Goal: Transaction & Acquisition: Purchase product/service

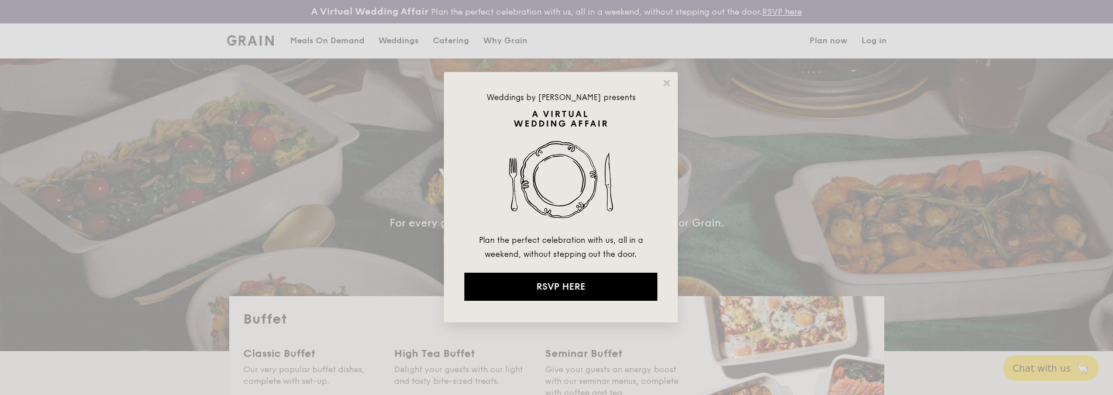
select select
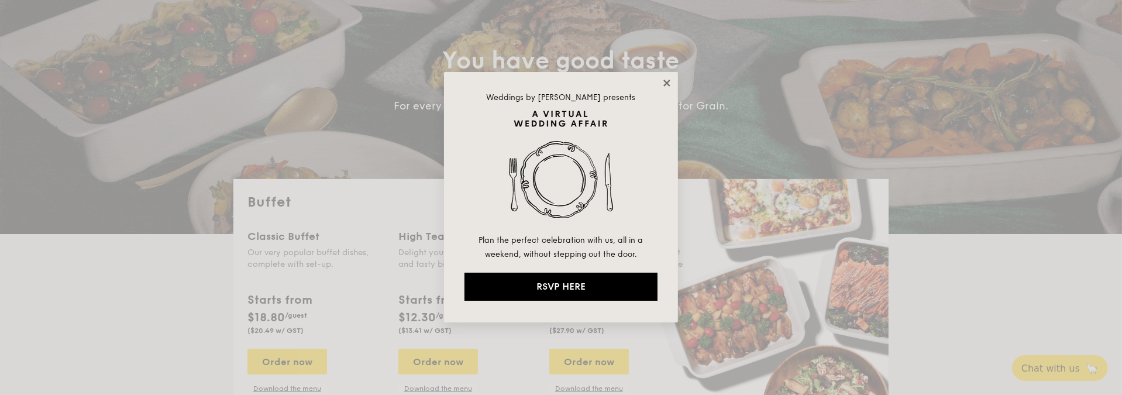
click at [665, 80] on icon at bounding box center [667, 83] width 6 height 6
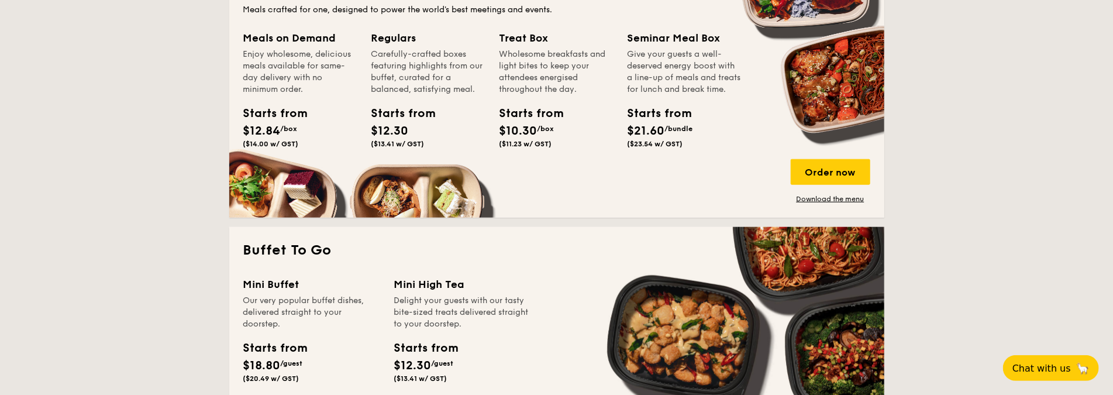
scroll to position [585, 0]
click at [830, 176] on div "Order now" at bounding box center [831, 172] width 80 height 26
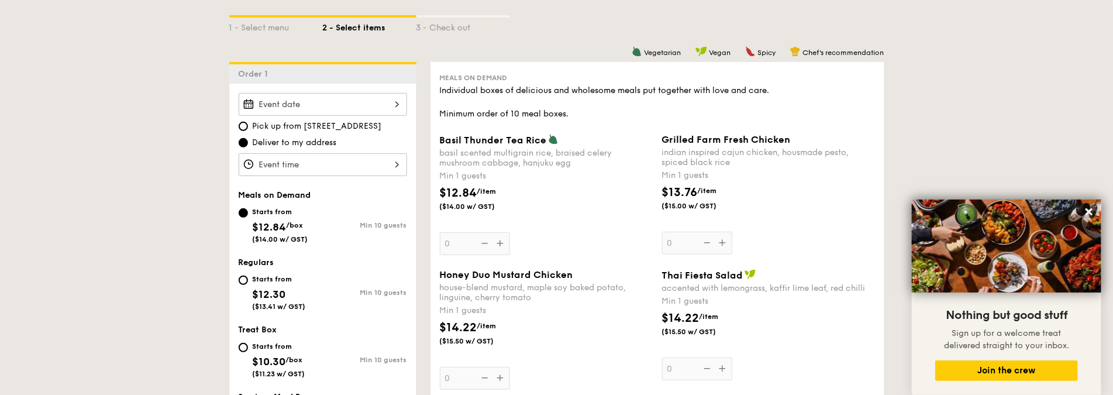
scroll to position [293, 0]
click at [241, 277] on input "Starts from $12.30 ($13.41 w/ GST) Min 10 guests" at bounding box center [243, 278] width 9 height 9
radio input "true"
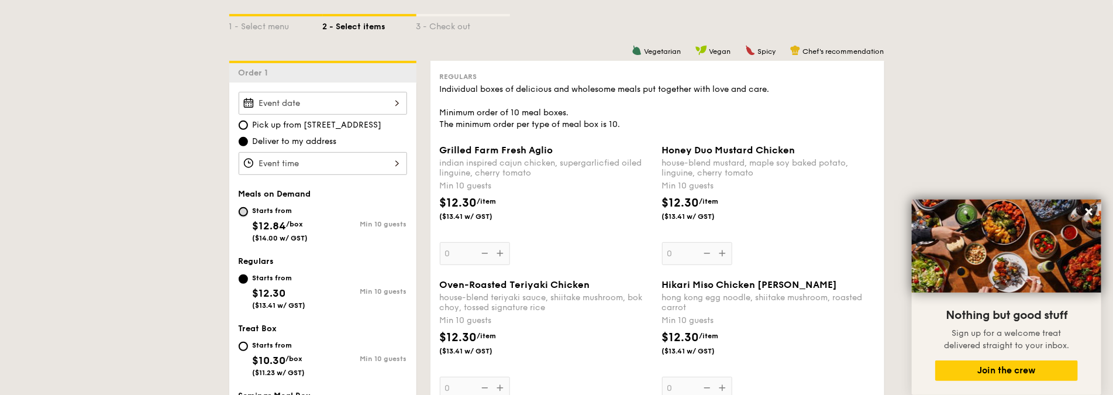
click at [241, 208] on input "Starts from $12.84 /box ($14.00 w/ GST) Min 10 guests" at bounding box center [243, 211] width 9 height 9
radio input "true"
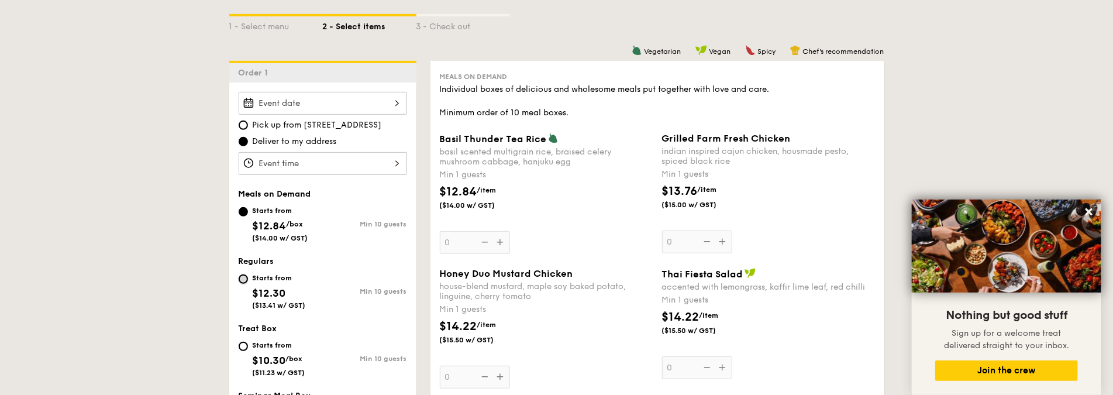
click at [246, 280] on input "Starts from $12.30 ($13.41 w/ GST) Min 10 guests" at bounding box center [243, 278] width 9 height 9
radio input "true"
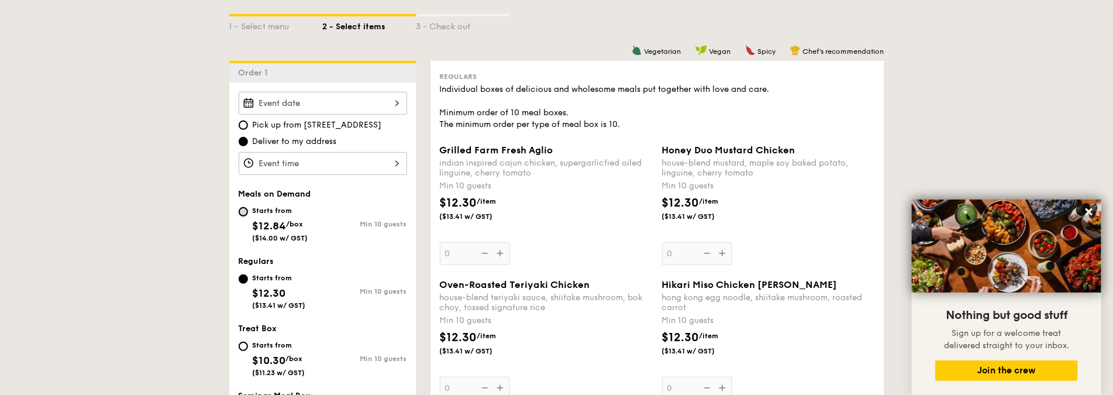
click at [243, 209] on input "Starts from $12.84 /box ($14.00 w/ GST) Min 10 guests" at bounding box center [243, 211] width 9 height 9
radio input "true"
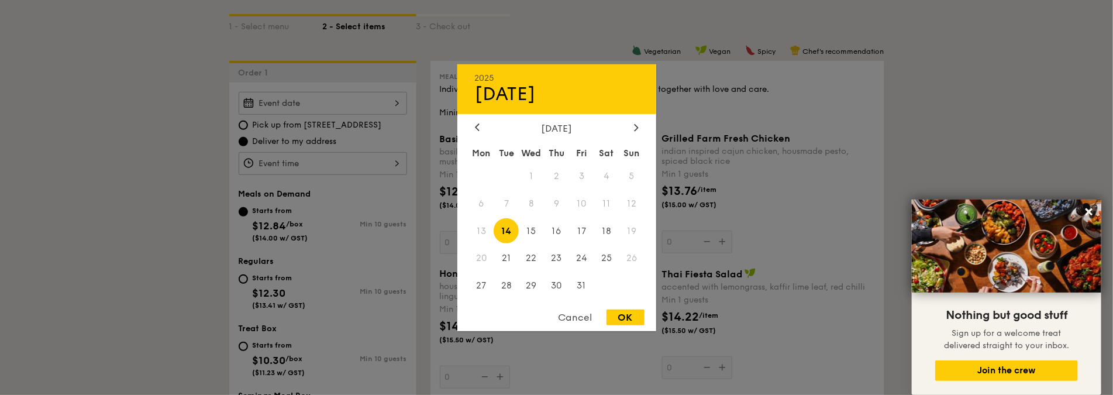
click at [352, 105] on div "2025 Oct [DATE] Tue Wed Thu Fri Sat Sun 1 2 3 4 5 6 7 8 9 10 11 12 13 14 15 16 …" at bounding box center [323, 103] width 169 height 23
click at [581, 232] on span "17" at bounding box center [581, 230] width 25 height 25
click at [622, 315] on div "OK" at bounding box center [626, 318] width 38 height 16
type input "[DATE]"
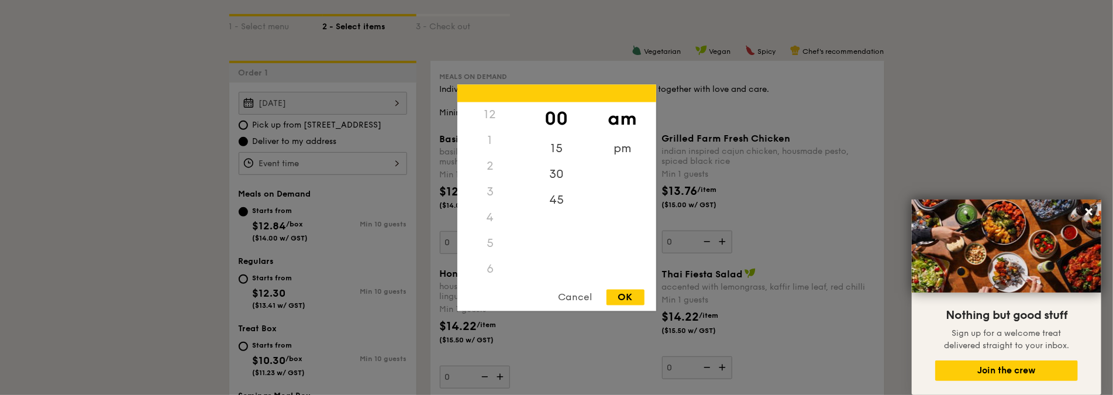
click at [399, 164] on div "12 1 2 3 4 5 6 7 8 9 10 11 00 15 30 45 am pm Cancel OK" at bounding box center [323, 163] width 169 height 23
click at [571, 198] on div "45" at bounding box center [557, 204] width 66 height 34
click at [628, 298] on div "OK" at bounding box center [626, 297] width 38 height 16
type input "11:45AM"
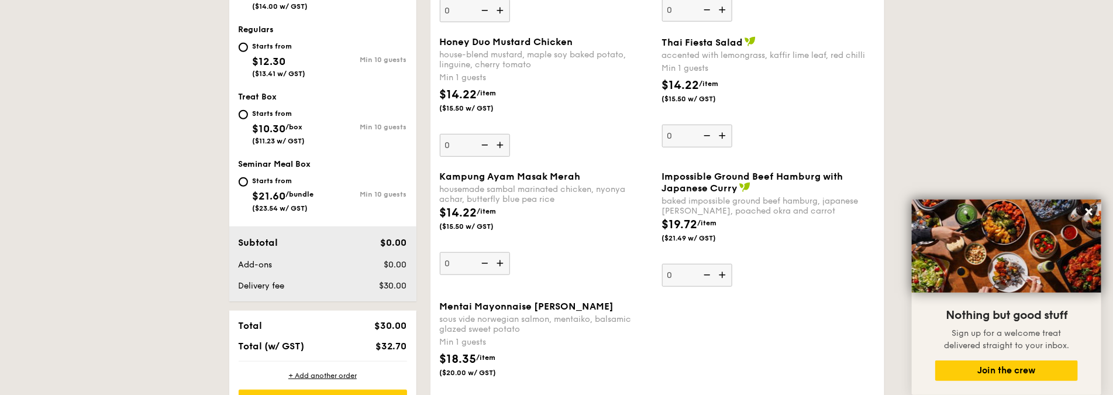
scroll to position [527, 0]
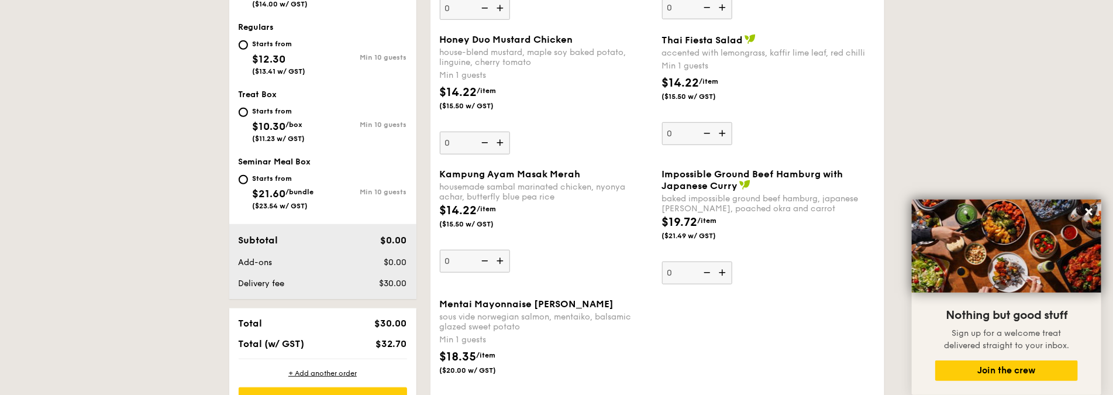
click at [501, 262] on img at bounding box center [502, 261] width 18 height 22
click at [501, 262] on input "0" at bounding box center [475, 261] width 70 height 23
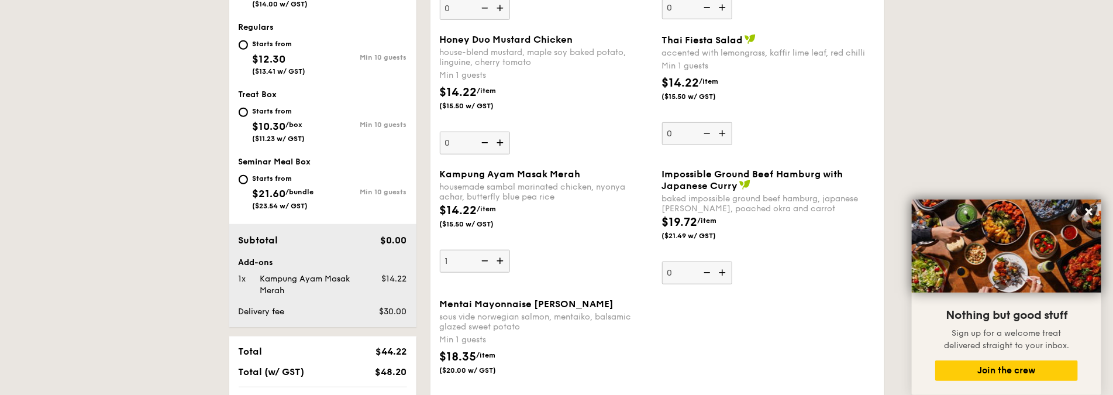
click at [501, 262] on img at bounding box center [502, 261] width 18 height 22
click at [501, 262] on input "1" at bounding box center [475, 261] width 70 height 23
click at [501, 262] on img at bounding box center [502, 261] width 18 height 22
click at [501, 262] on input "2" at bounding box center [475, 261] width 70 height 23
click at [480, 260] on img at bounding box center [484, 261] width 18 height 22
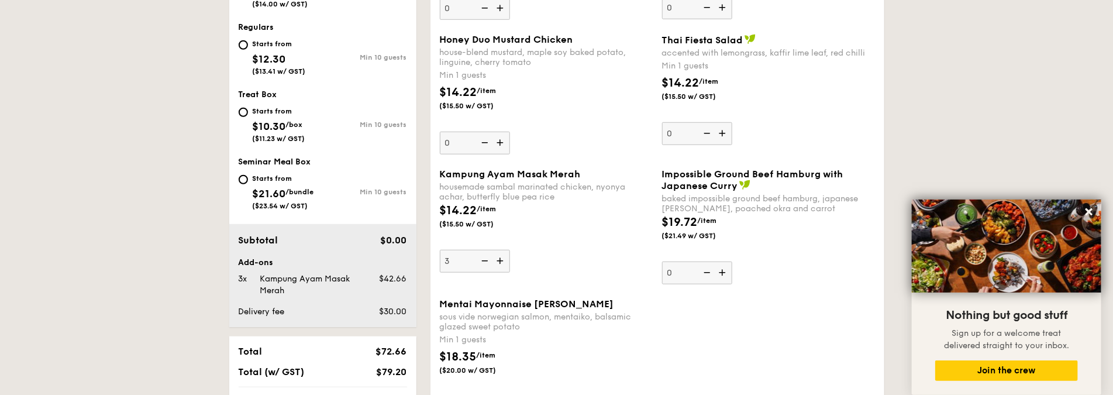
click at [480, 260] on input "3" at bounding box center [475, 261] width 70 height 23
type input "2"
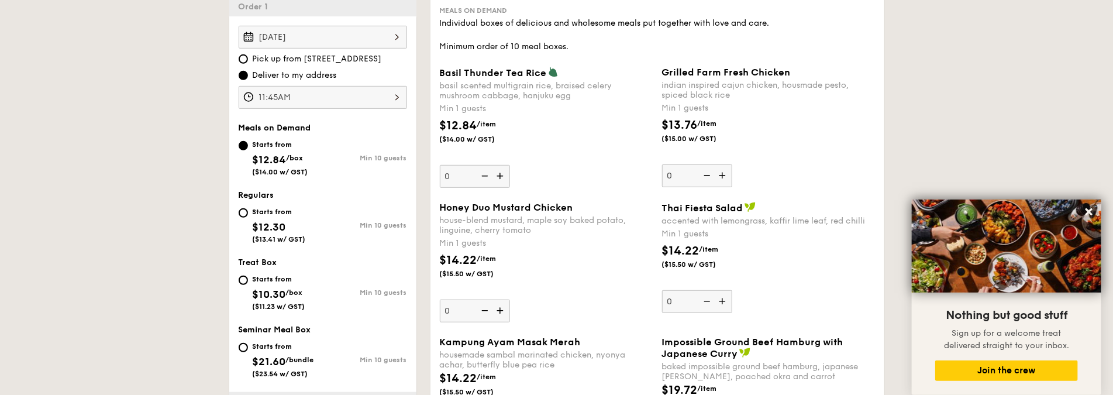
scroll to position [293, 0]
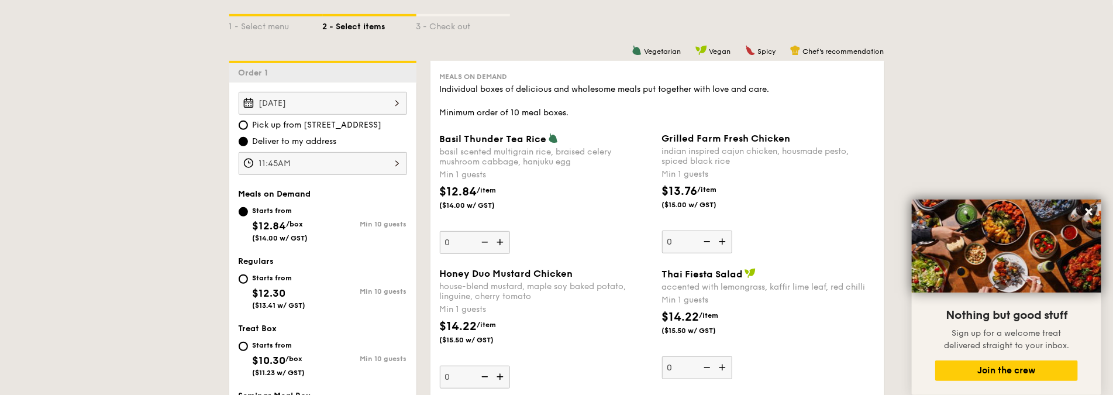
click at [725, 240] on img at bounding box center [724, 242] width 18 height 22
click at [725, 240] on input "0" at bounding box center [697, 242] width 70 height 23
click at [725, 240] on img at bounding box center [724, 242] width 18 height 22
click at [725, 240] on input "1" at bounding box center [697, 242] width 70 height 23
type input "2"
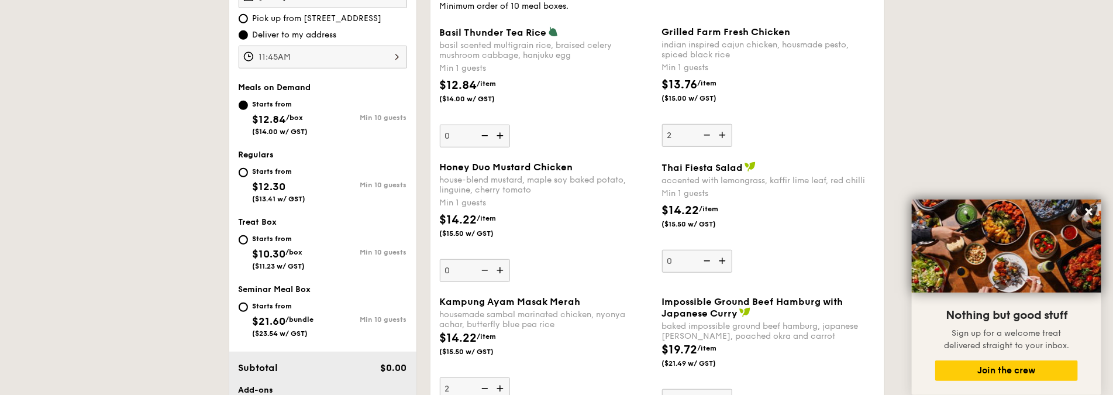
scroll to position [410, 0]
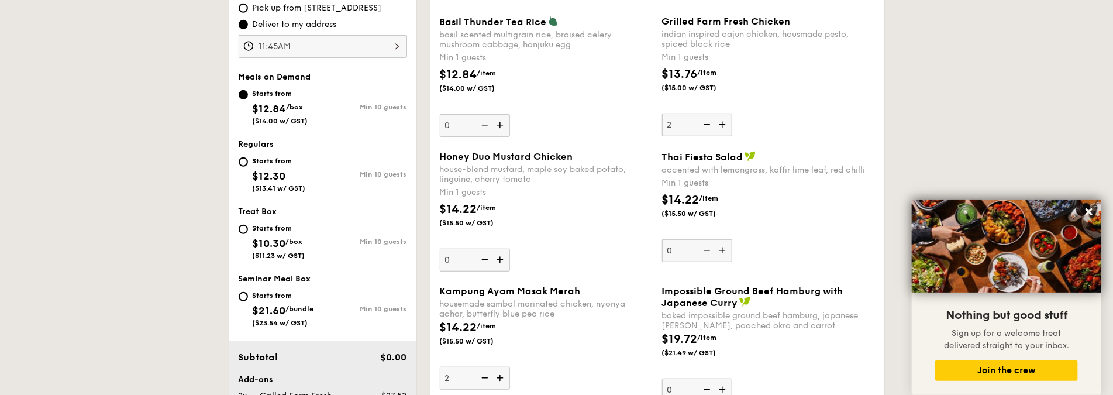
click at [499, 259] on img at bounding box center [502, 260] width 18 height 22
click at [499, 259] on input "0" at bounding box center [475, 260] width 70 height 23
click at [499, 259] on img at bounding box center [502, 260] width 18 height 22
click at [499, 259] on input "1" at bounding box center [475, 260] width 70 height 23
type input "2"
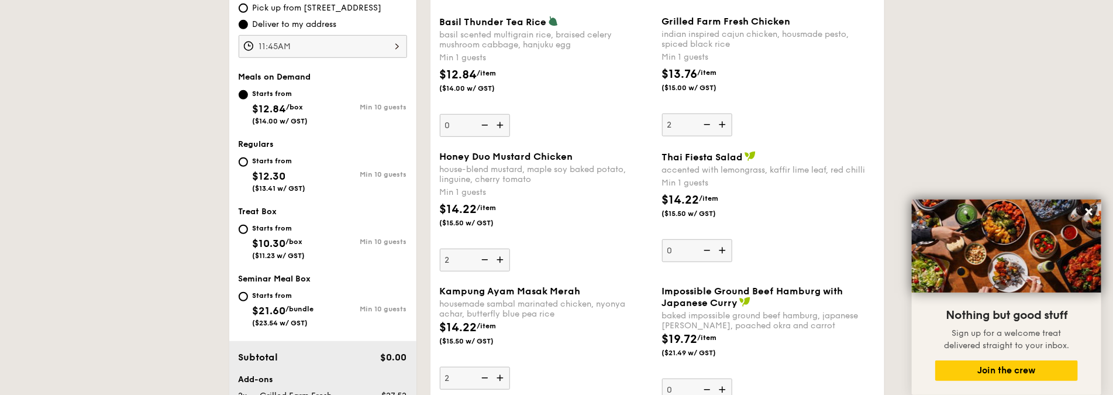
click at [724, 125] on img at bounding box center [724, 125] width 18 height 22
click at [724, 125] on input "2" at bounding box center [697, 125] width 70 height 23
type input "3"
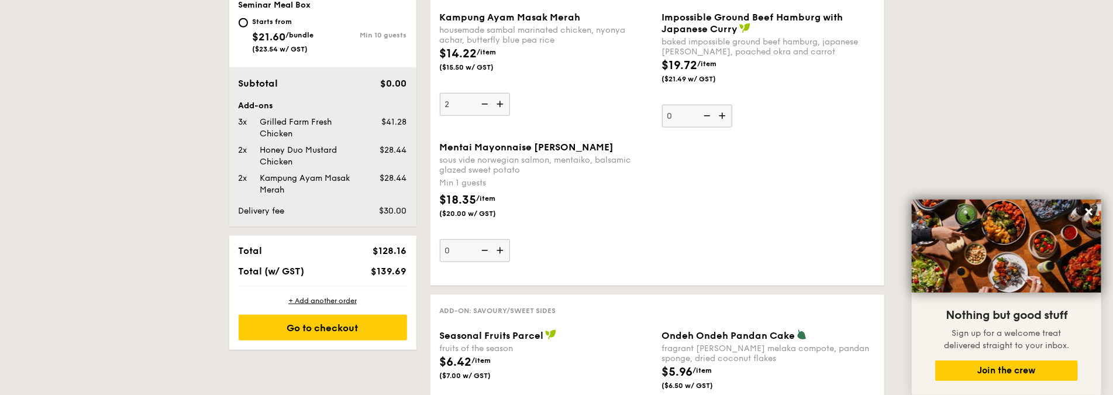
scroll to position [702, 0]
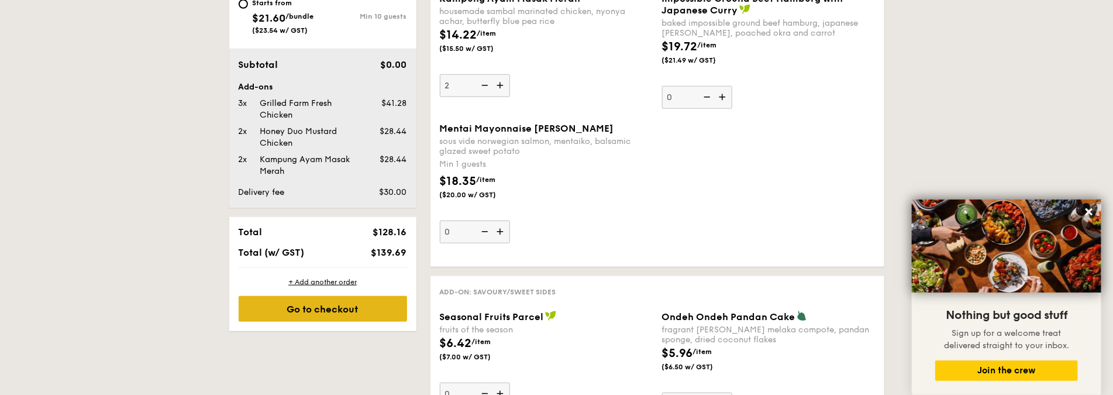
click at [359, 313] on div "Go to checkout" at bounding box center [323, 309] width 169 height 26
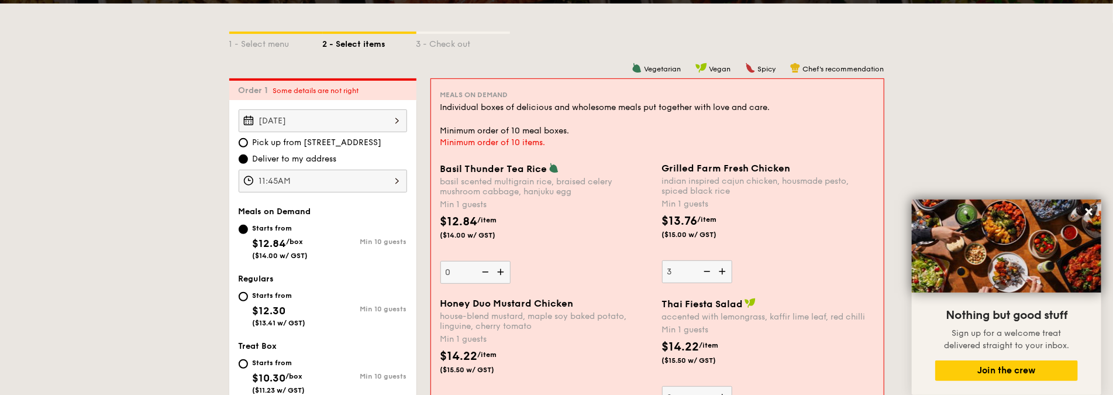
scroll to position [277, 0]
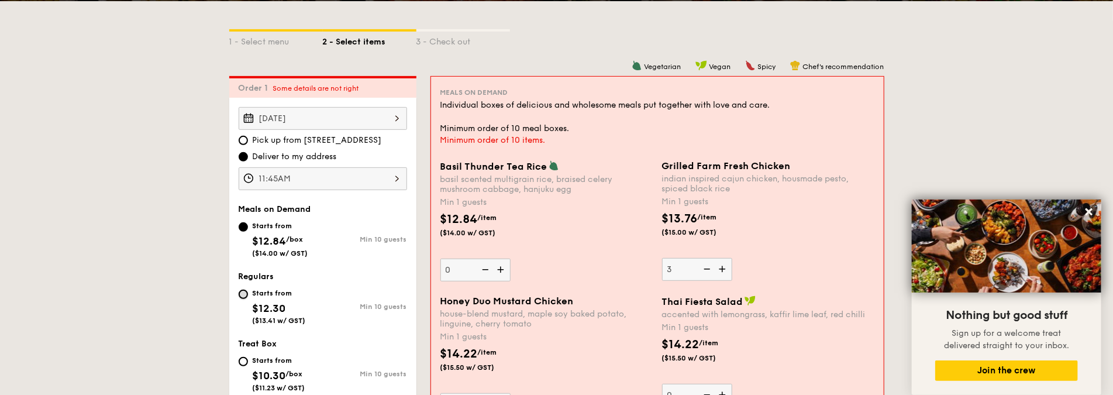
click at [241, 292] on input "Starts from $12.30 ($13.41 w/ GST) Min 10 guests" at bounding box center [243, 294] width 9 height 9
radio input "true"
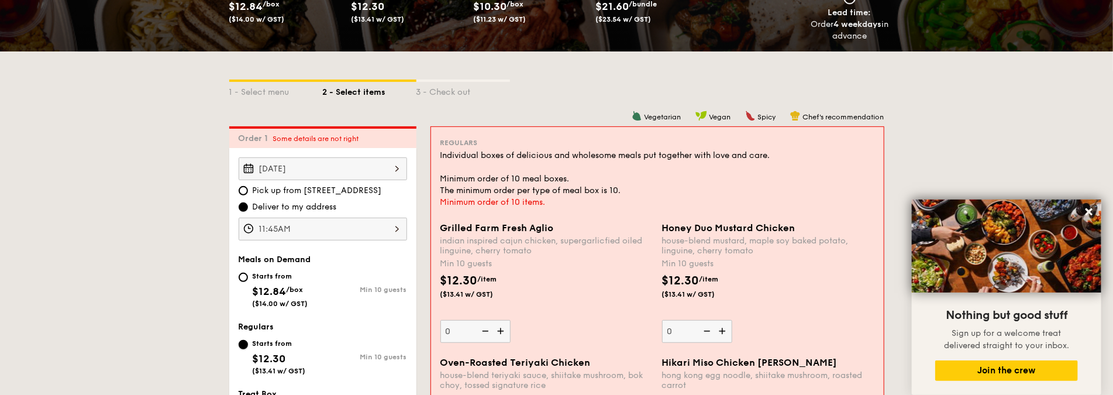
scroll to position [219, 0]
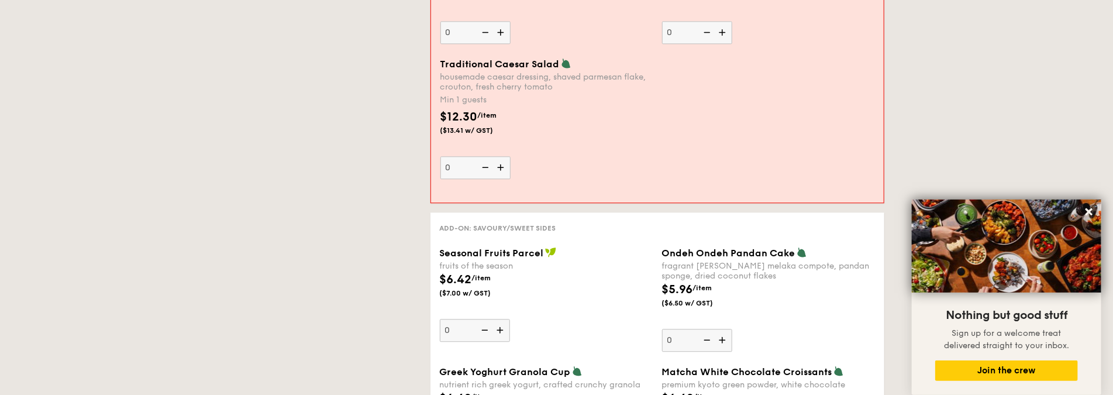
select select
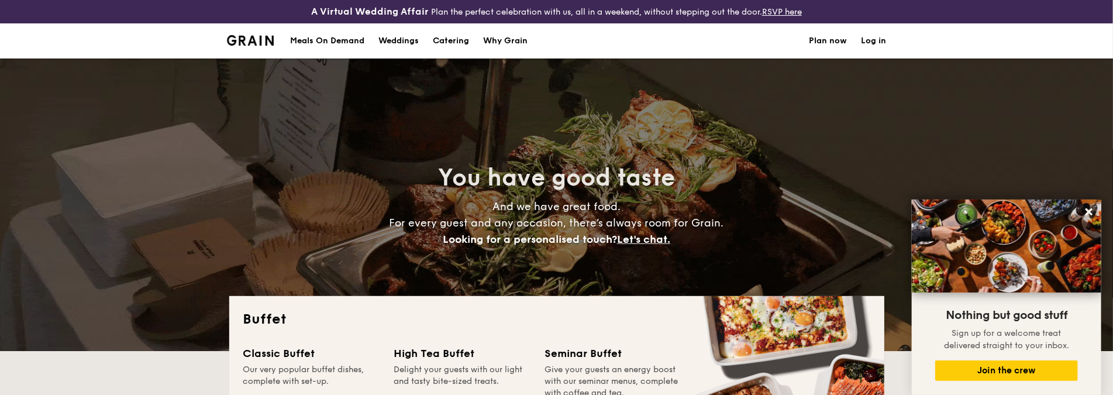
click at [339, 42] on div "Meals On Demand" at bounding box center [327, 40] width 74 height 35
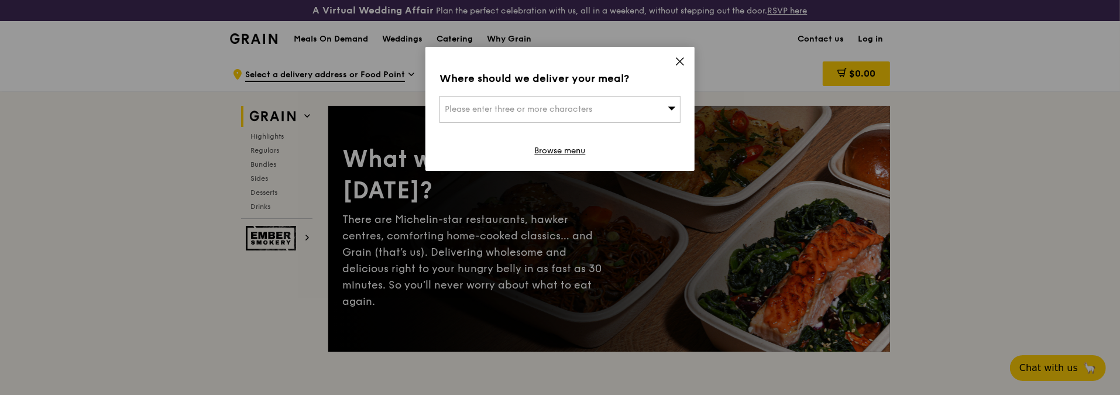
click at [679, 64] on icon at bounding box center [680, 61] width 11 height 11
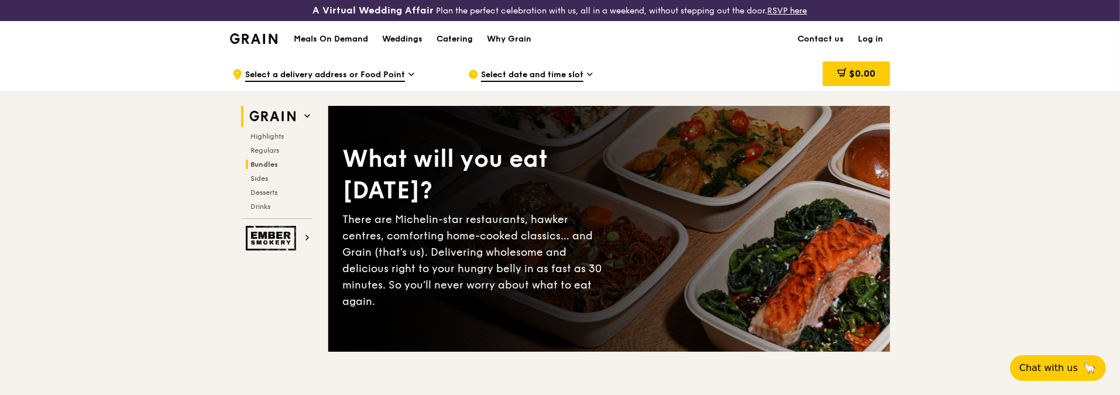
click at [269, 160] on span "Bundles" at bounding box center [264, 164] width 28 height 8
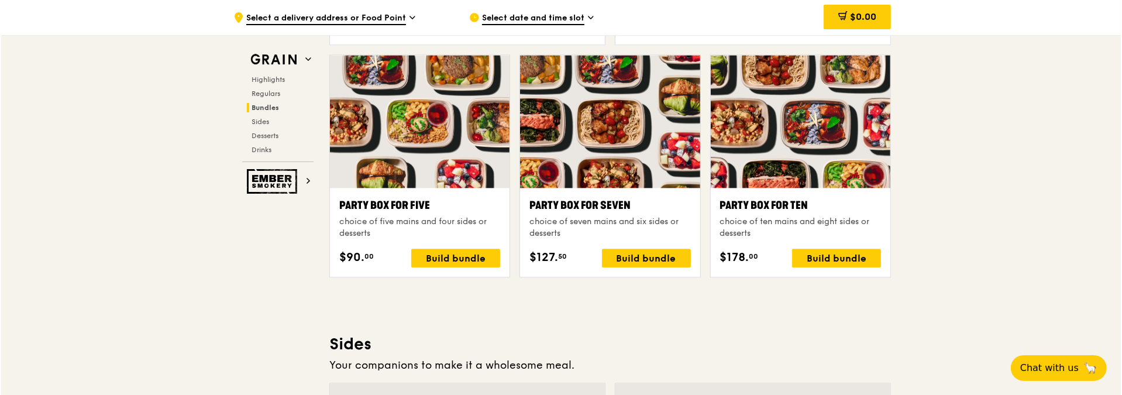
scroll to position [2329, 0]
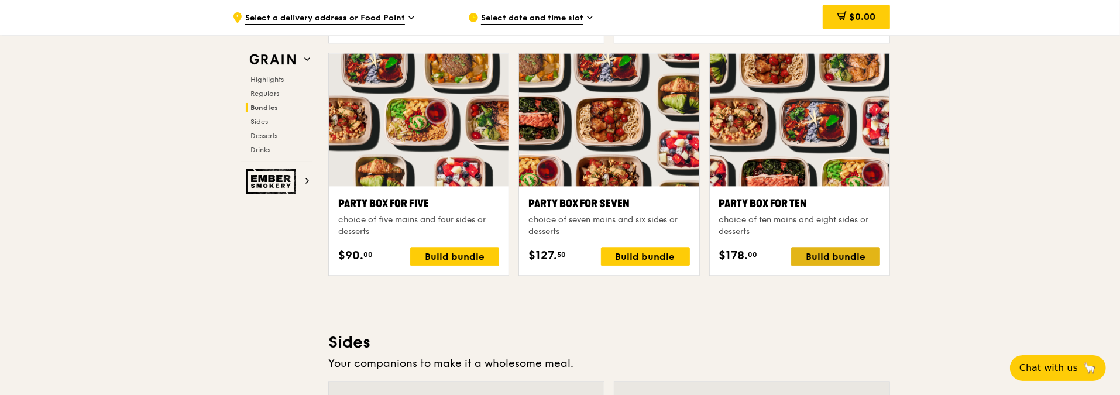
click at [851, 252] on div "Build bundle" at bounding box center [835, 256] width 89 height 19
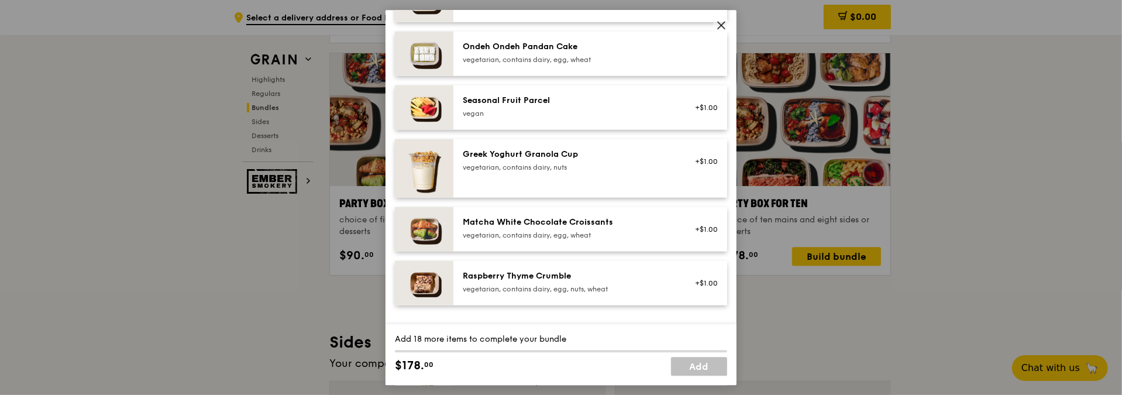
scroll to position [936, 0]
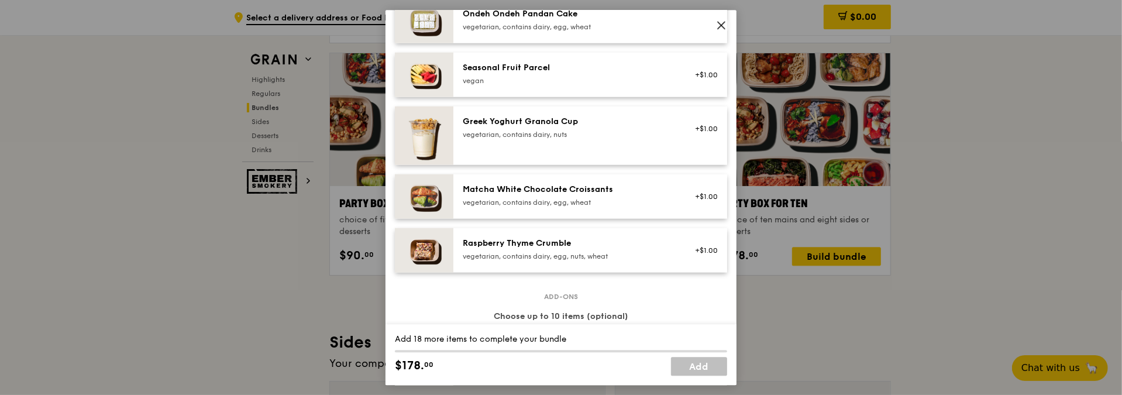
click at [717, 20] on icon at bounding box center [721, 25] width 11 height 11
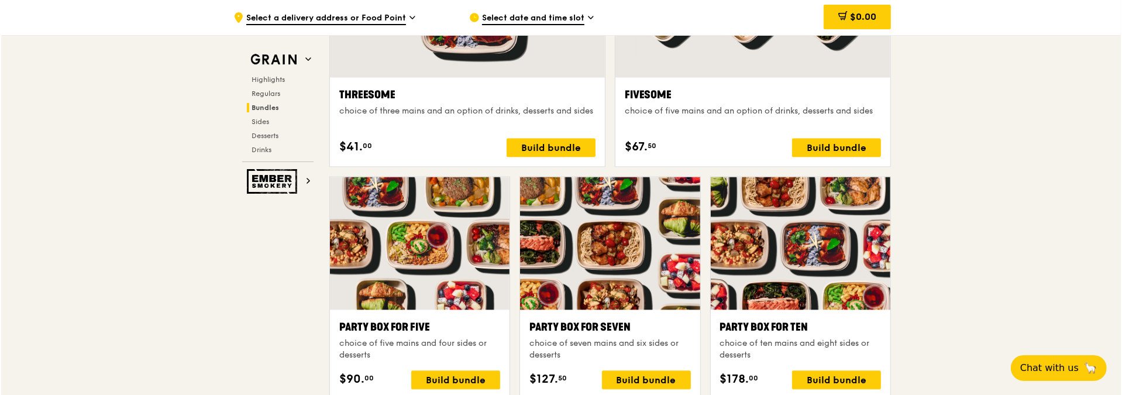
scroll to position [2271, 0]
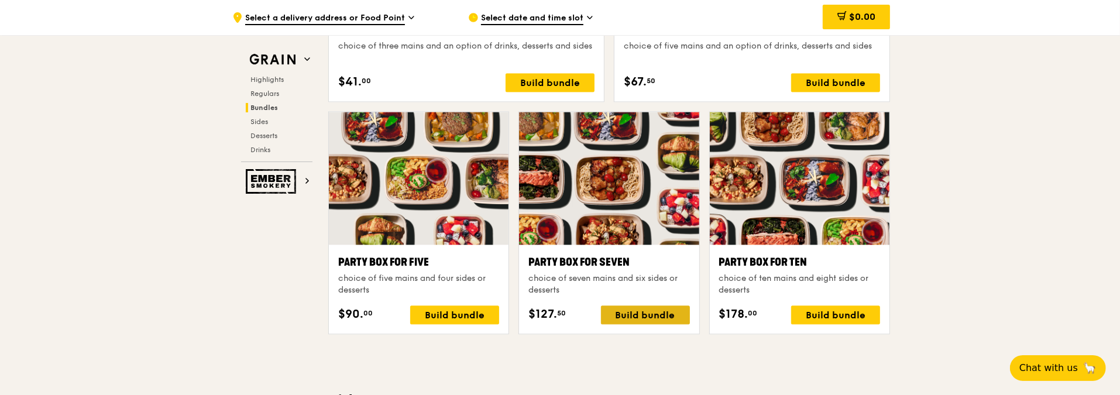
click at [630, 307] on div "Build bundle" at bounding box center [645, 314] width 89 height 19
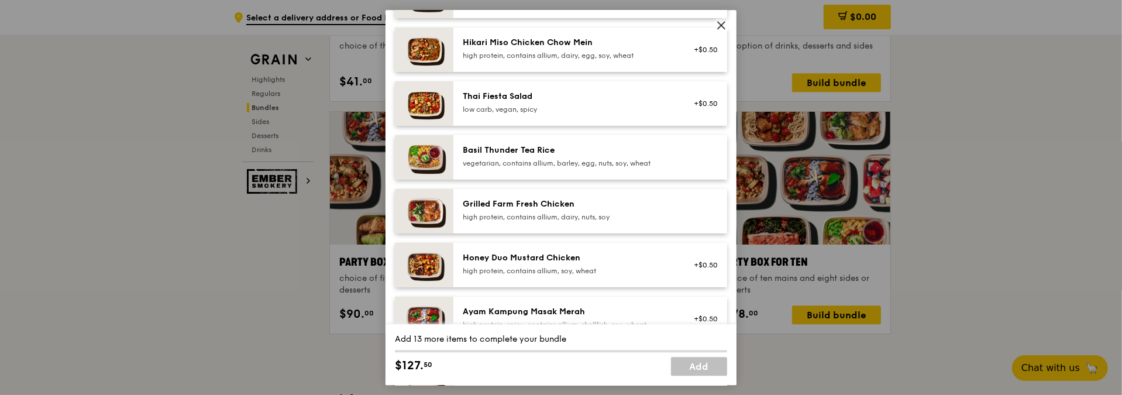
scroll to position [176, 0]
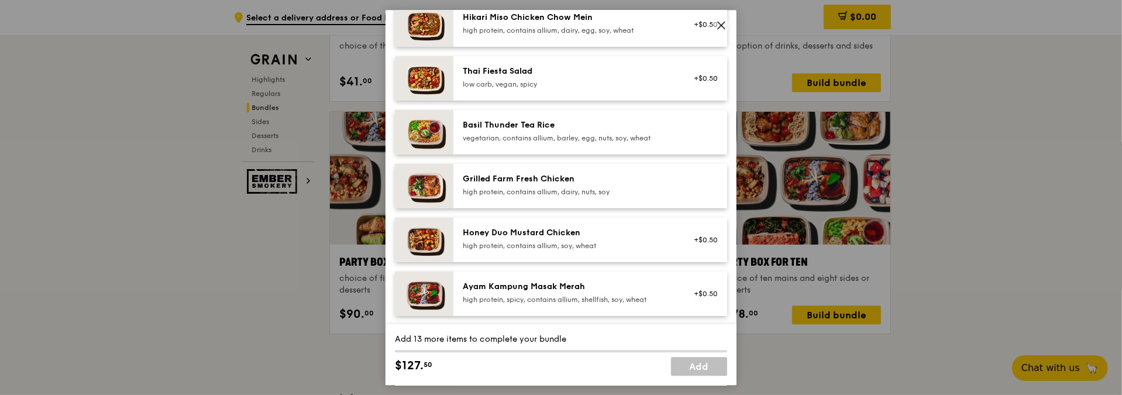
click at [609, 185] on div "Grilled Farm Fresh Chicken" at bounding box center [568, 179] width 210 height 12
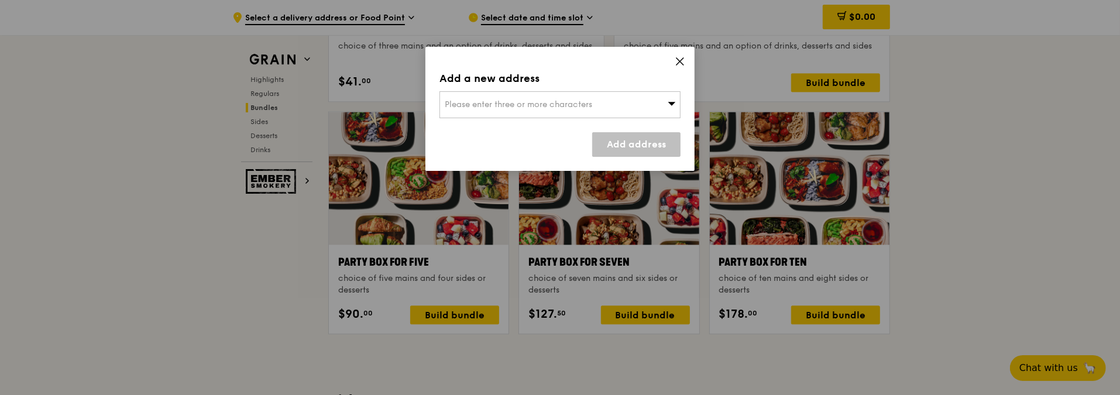
click at [560, 104] on span "Please enter three or more characters" at bounding box center [518, 104] width 147 height 10
type input "738567"
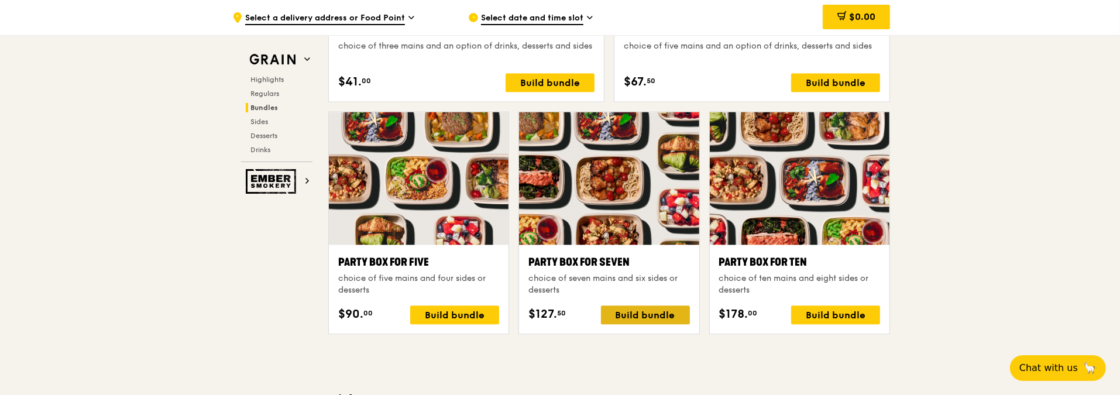
click at [640, 308] on div "Build bundle" at bounding box center [645, 314] width 89 height 19
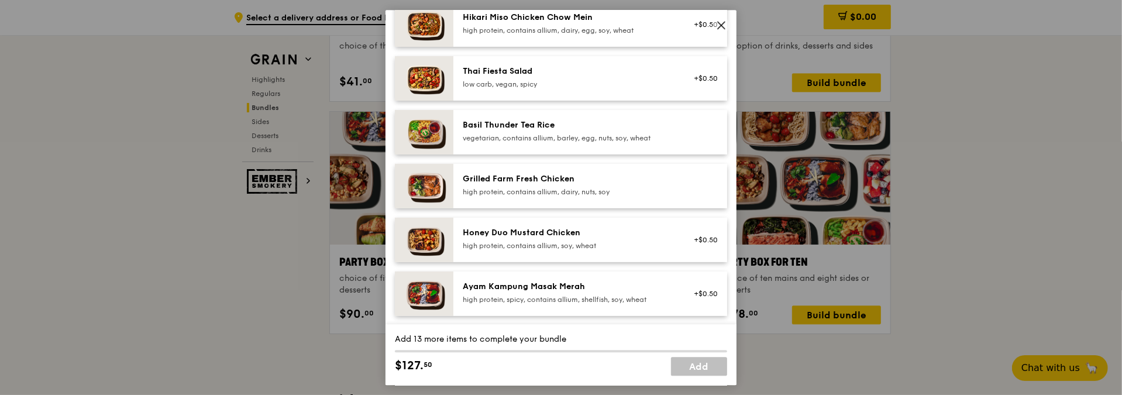
click at [564, 196] on div "high protein, contains allium, dairy, nuts, soy" at bounding box center [568, 191] width 210 height 9
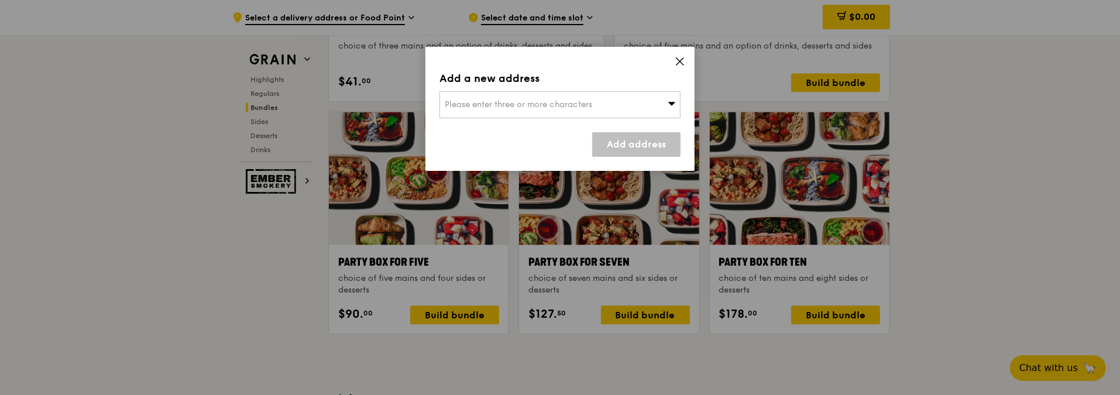
click at [493, 105] on span "Please enter three or more characters" at bounding box center [518, 104] width 147 height 10
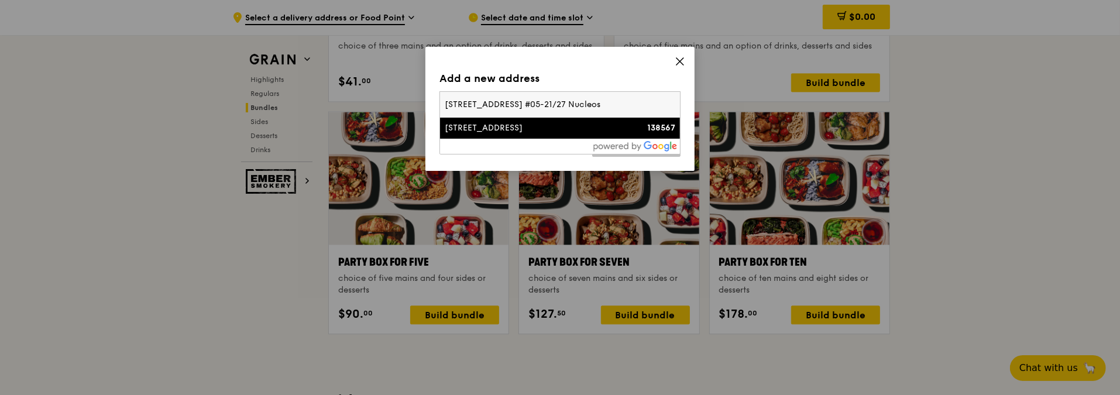
type input "21 Biopolis Road #05-21/27 Nucleos"
click at [554, 125] on div "21 Biopolis Road" at bounding box center [531, 128] width 173 height 12
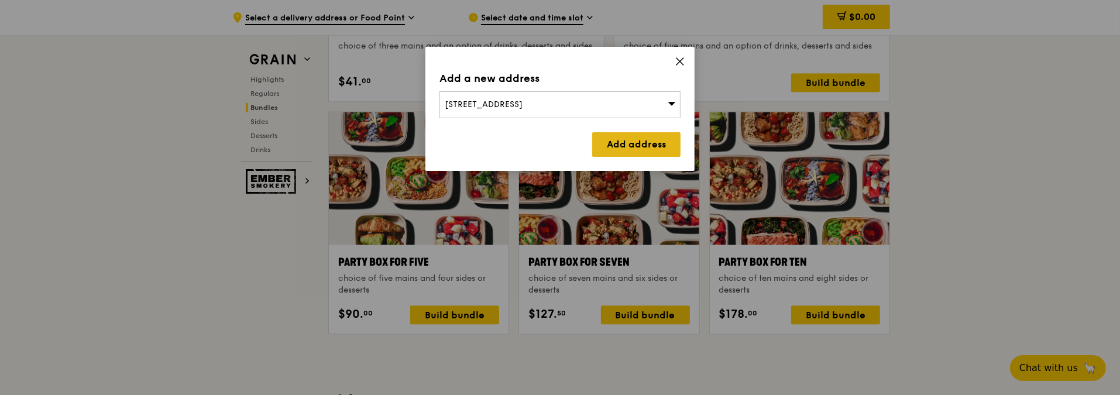
click at [633, 145] on link "Add address" at bounding box center [636, 144] width 88 height 25
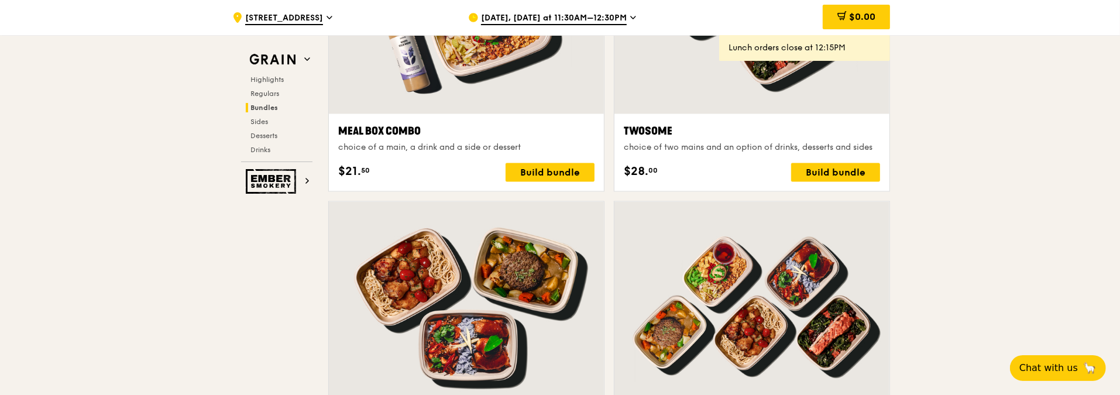
scroll to position [1861, 0]
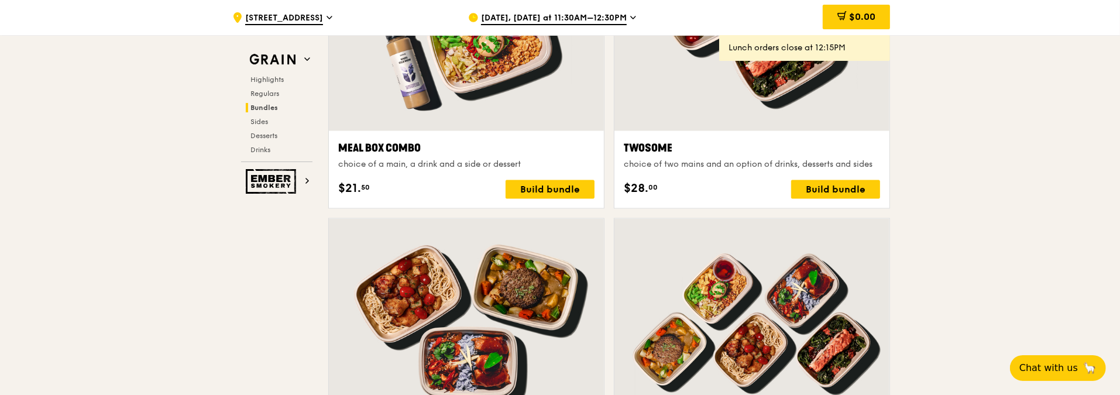
click at [630, 20] on icon at bounding box center [633, 17] width 6 height 11
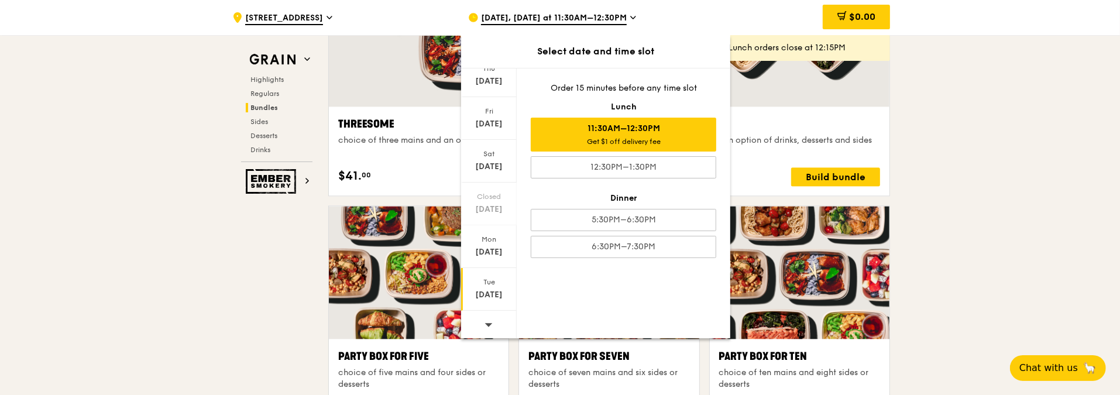
scroll to position [2212, 0]
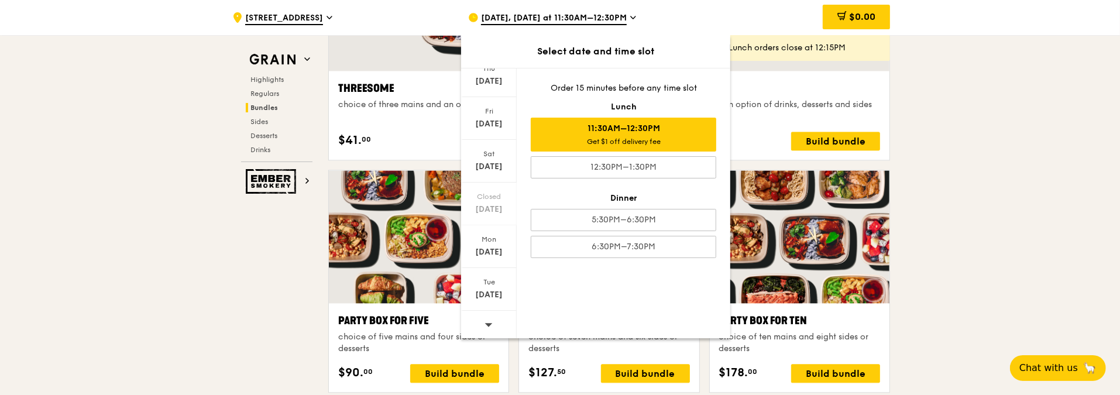
click at [485, 324] on icon at bounding box center [488, 324] width 8 height 9
click at [492, 119] on div "[DATE]" at bounding box center [489, 124] width 52 height 12
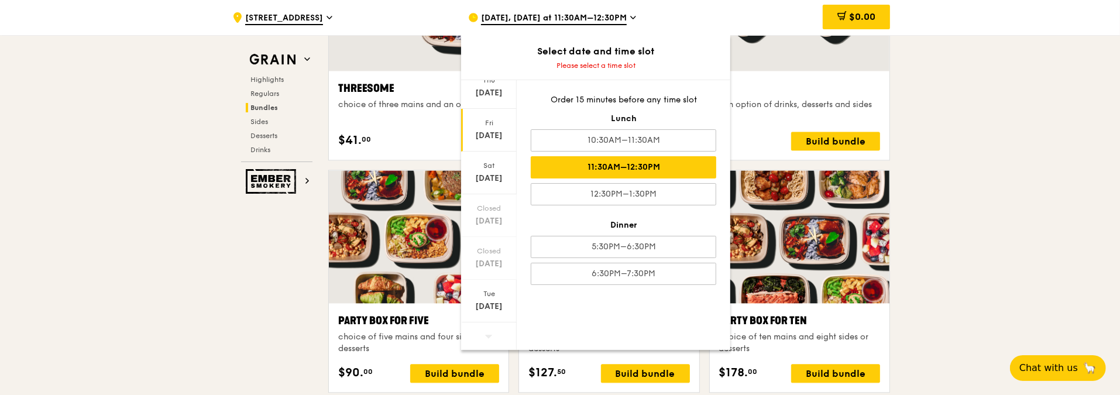
click at [639, 166] on div "11:30AM–12:30PM" at bounding box center [623, 167] width 185 height 22
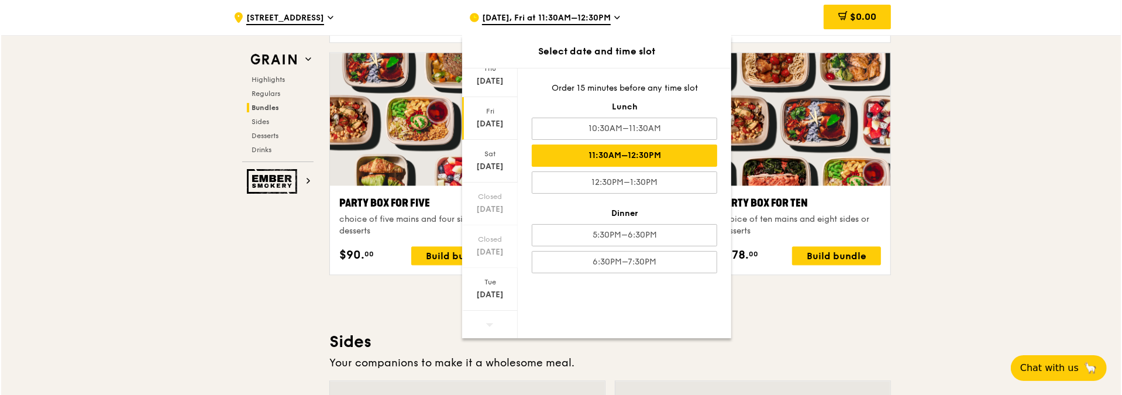
scroll to position [2271, 0]
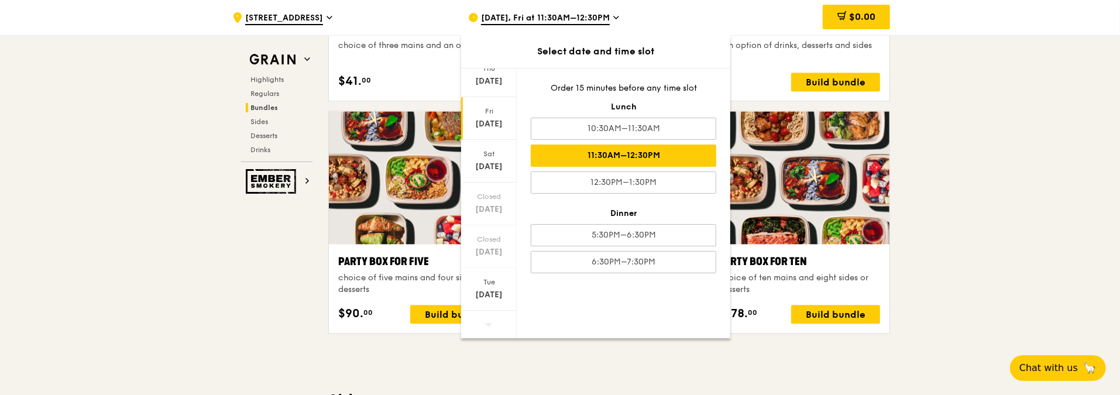
click at [964, 256] on div ".cls-1 { fill: none; stroke: #fff; stroke-linecap: round; stroke-linejoin: roun…" at bounding box center [560, 246] width 1120 height 4923
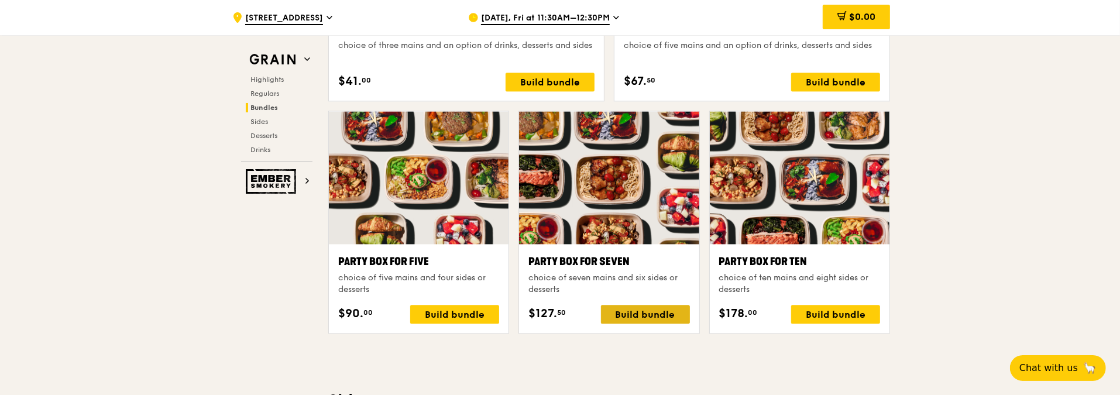
click at [642, 311] on div "Build bundle" at bounding box center [645, 314] width 89 height 19
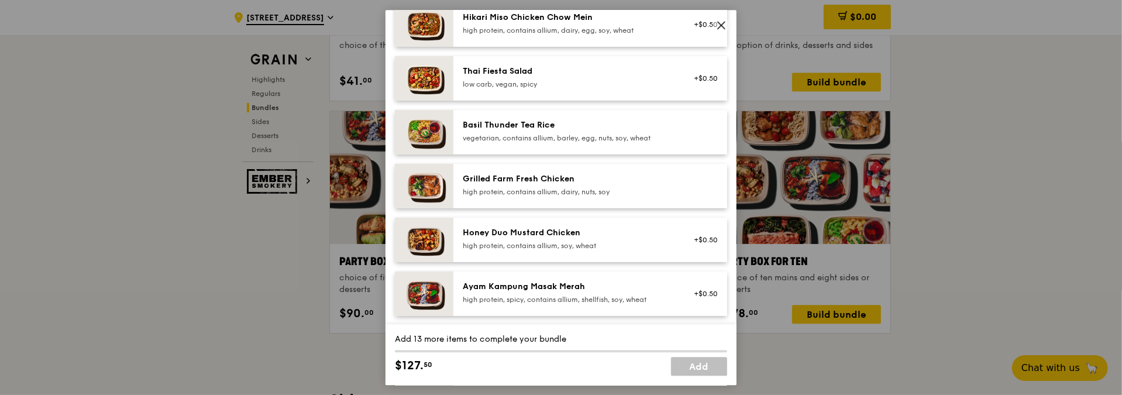
scroll to position [234, 0]
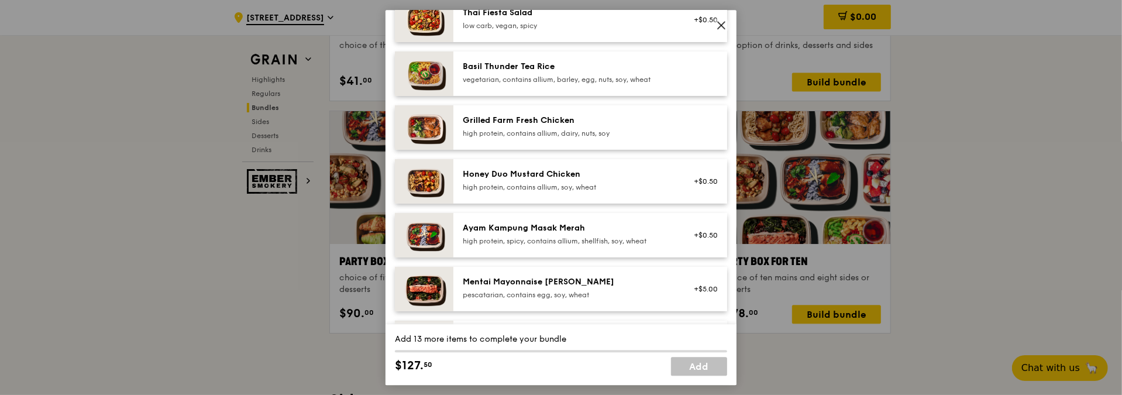
click at [565, 138] on div "high protein, contains allium, dairy, nuts, soy" at bounding box center [568, 133] width 210 height 9
click at [547, 180] on div "Honey Duo Mustard Chicken" at bounding box center [568, 175] width 210 height 12
click at [539, 234] on div "Ayam Kampung Masak Merah" at bounding box center [568, 228] width 210 height 12
click at [606, 234] on div "Ayam Kampung Masak Merah" at bounding box center [568, 228] width 210 height 12
click at [580, 180] on div "Honey Duo Mustard Chicken" at bounding box center [568, 175] width 210 height 12
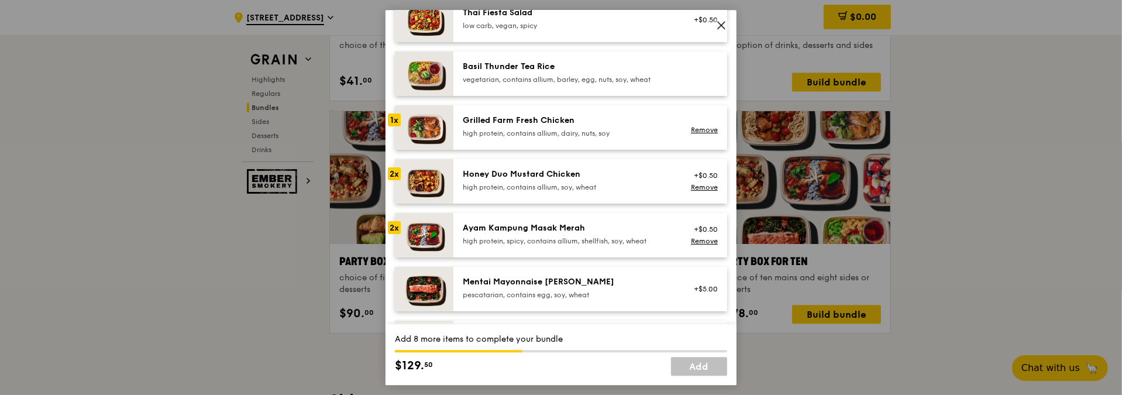
click at [579, 136] on div "Grilled Farm Fresh Chicken high protein, contains allium, dairy, nuts, soy" at bounding box center [568, 126] width 210 height 23
click at [560, 138] on div "high protein, contains allium, dairy, nuts, soy" at bounding box center [568, 133] width 210 height 9
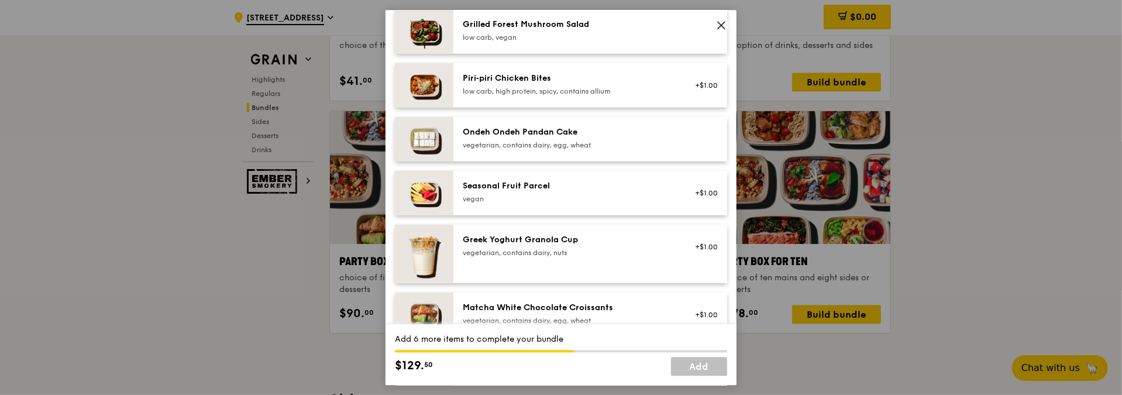
scroll to position [819, 0]
click at [576, 147] on div "vegetarian, contains dairy, egg, wheat" at bounding box center [568, 143] width 210 height 9
click at [565, 190] on div "Seasonal Fruit Parcel" at bounding box center [568, 184] width 210 height 12
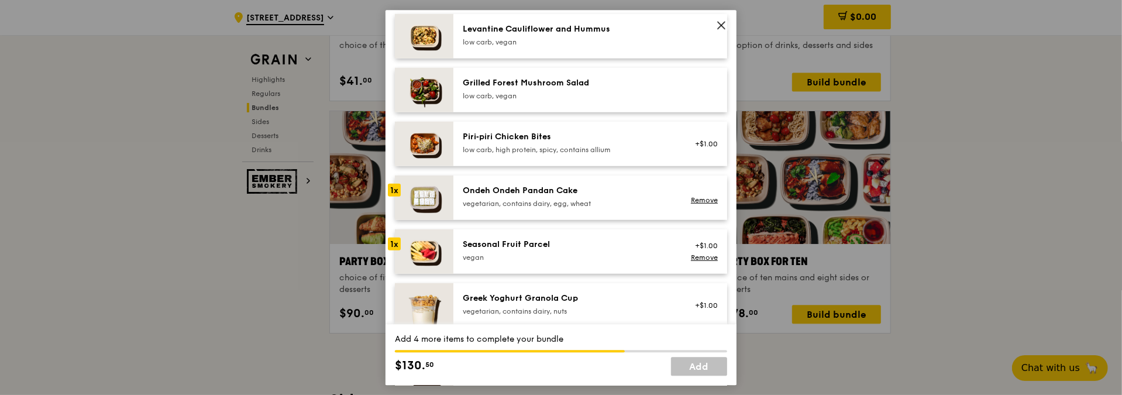
scroll to position [761, 0]
click at [609, 207] on div "vegetarian, contains dairy, egg, wheat" at bounding box center [568, 201] width 210 height 9
click at [574, 257] on div "Seasonal Fruit Parcel vegan" at bounding box center [568, 248] width 210 height 23
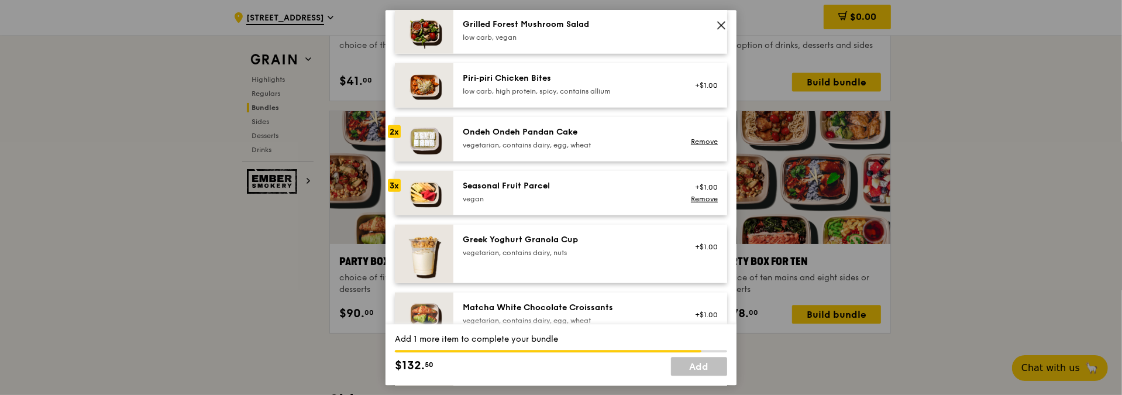
scroll to position [819, 0]
click at [576, 145] on div "Ondeh Ondeh Pandan Cake vegetarian, contains dairy, egg, wheat" at bounding box center [568, 136] width 210 height 23
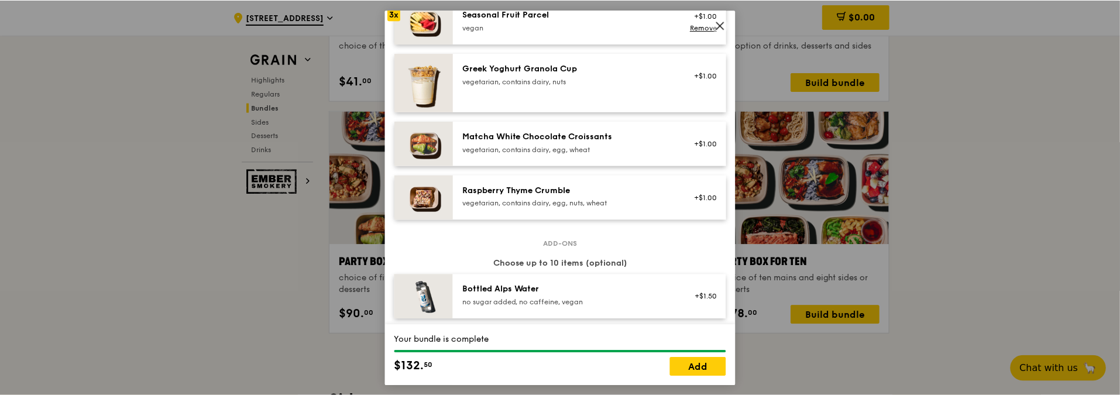
scroll to position [995, 0]
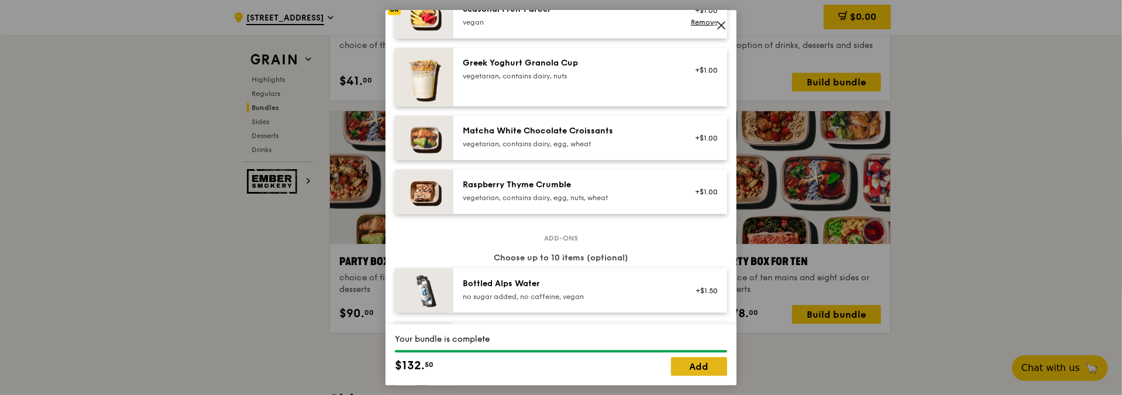
click at [702, 365] on link "Add" at bounding box center [699, 366] width 56 height 19
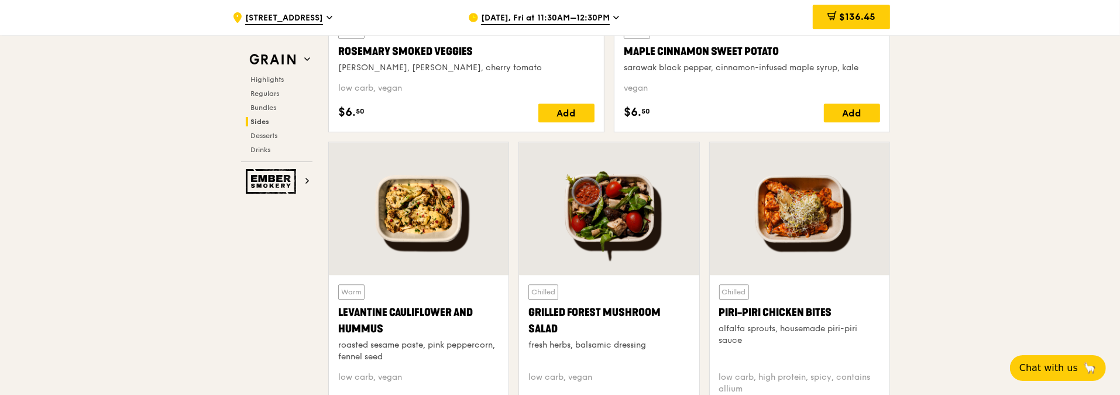
scroll to position [2868, 0]
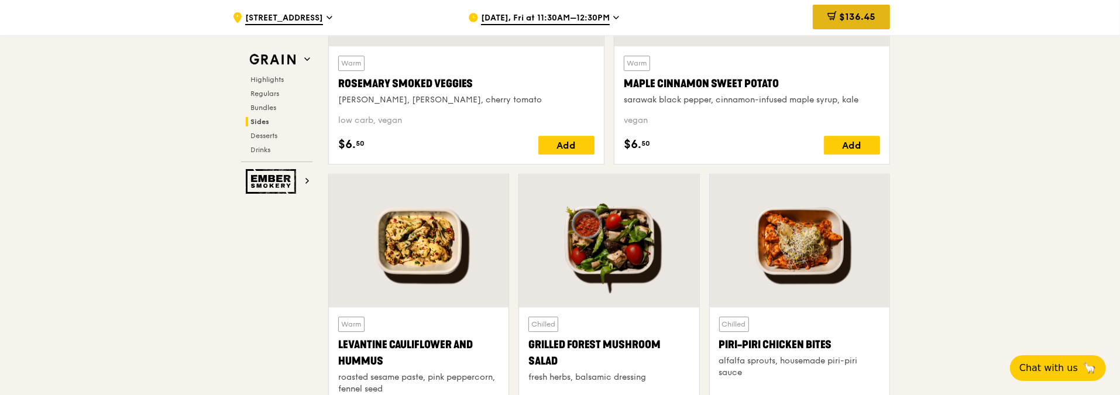
click at [831, 10] on div "$136.45" at bounding box center [851, 17] width 77 height 25
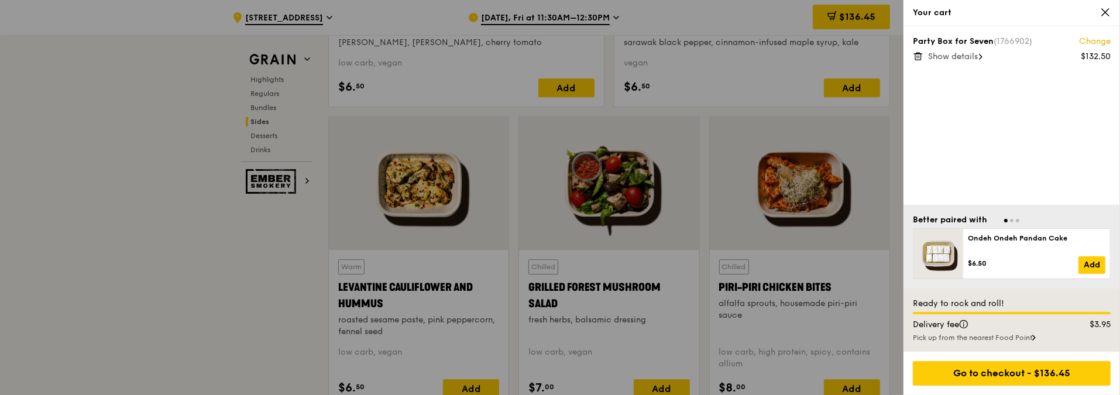
scroll to position [2926, 0]
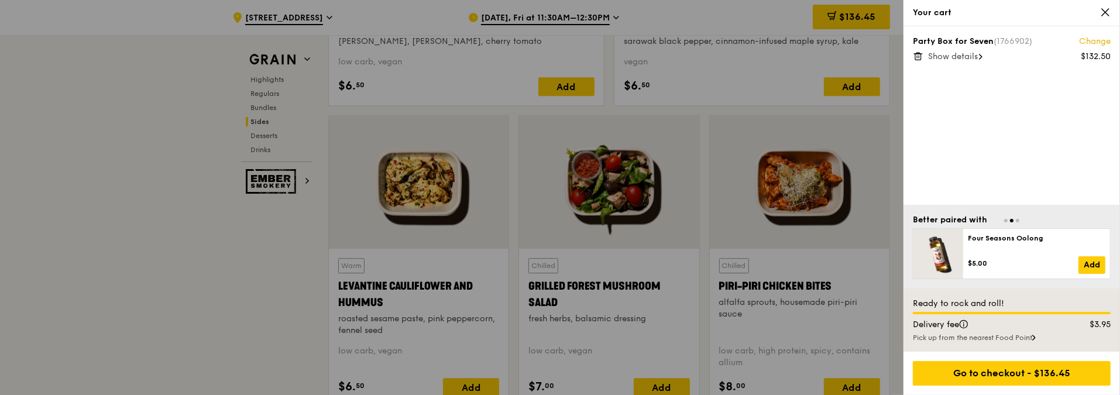
click at [982, 51] on span at bounding box center [981, 57] width 4 height 12
